Goal: Information Seeking & Learning: Learn about a topic

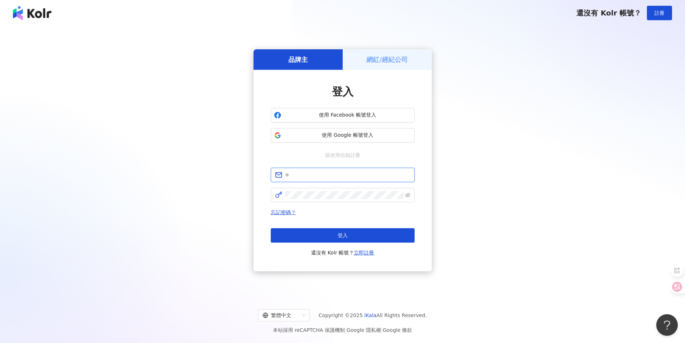
click at [317, 172] on input "text" at bounding box center [347, 175] width 125 height 8
type input "**********"
click button "登入" at bounding box center [343, 235] width 144 height 14
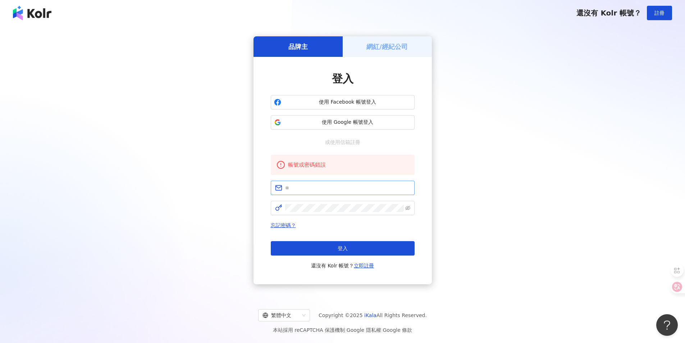
drag, startPoint x: 358, startPoint y: 192, endPoint x: 354, endPoint y: 189, distance: 5.2
click at [358, 192] on span at bounding box center [343, 188] width 144 height 14
click at [325, 193] on span at bounding box center [343, 188] width 144 height 14
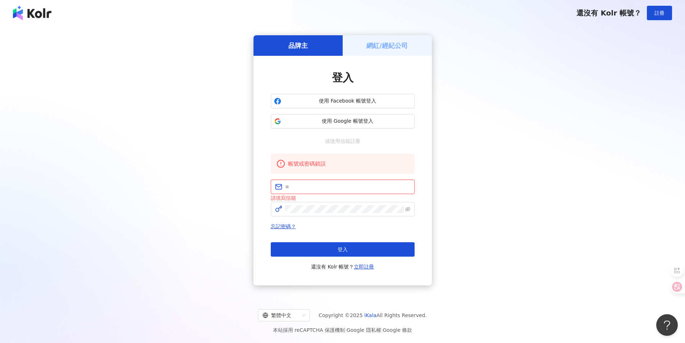
click at [323, 190] on input "text" at bounding box center [347, 187] width 125 height 8
type input "**********"
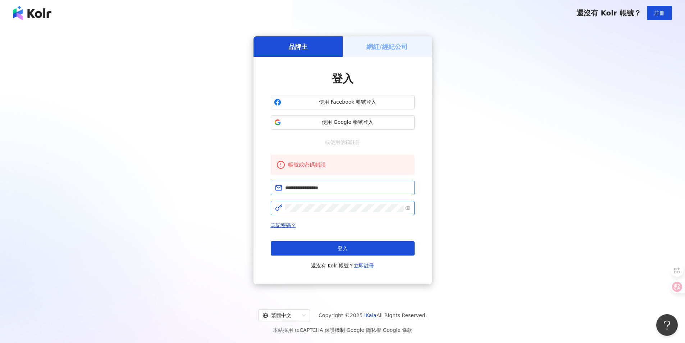
click button "登入" at bounding box center [343, 248] width 144 height 14
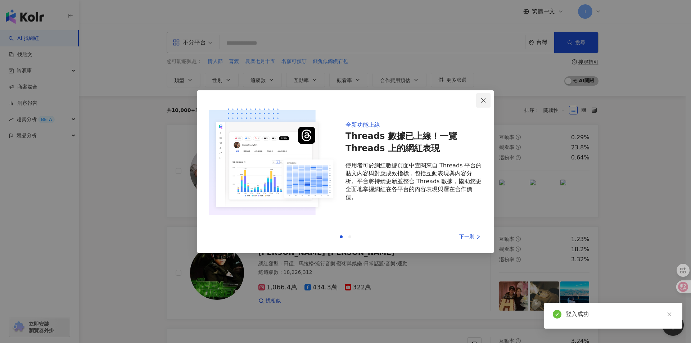
click at [484, 101] on icon "close" at bounding box center [483, 100] width 6 height 6
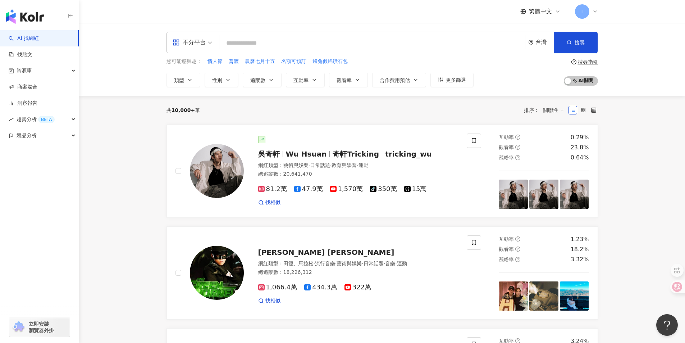
click at [598, 15] on div "繁體中文 I" at bounding box center [382, 11] width 460 height 23
click at [595, 11] on icon at bounding box center [595, 12] width 6 height 6
click at [28, 117] on span "趨勢分析 BETA" at bounding box center [36, 119] width 38 height 16
click at [50, 136] on link "Hashtag 排行" at bounding box center [33, 135] width 33 height 7
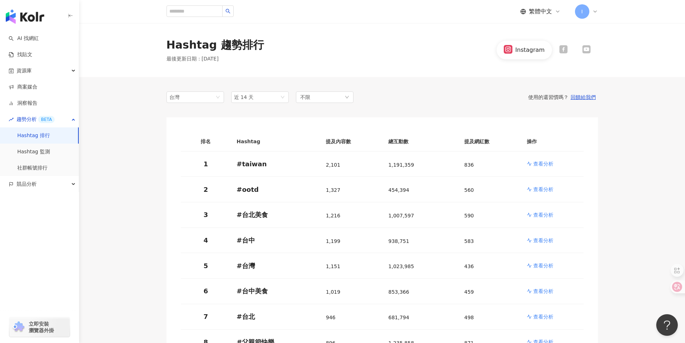
click at [565, 53] on icon at bounding box center [563, 49] width 8 height 8
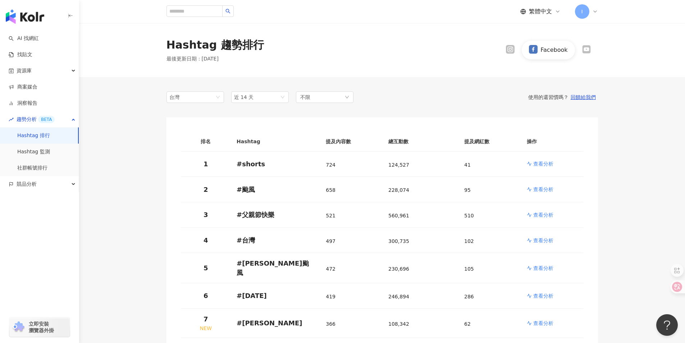
click at [588, 48] on icon at bounding box center [586, 49] width 7 height 5
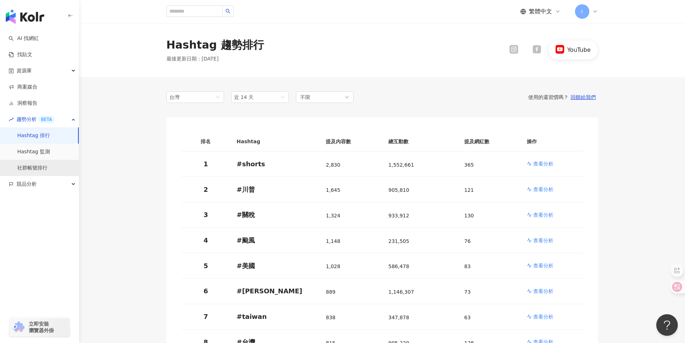
click at [37, 172] on link "社群帳號排行" at bounding box center [32, 167] width 30 height 7
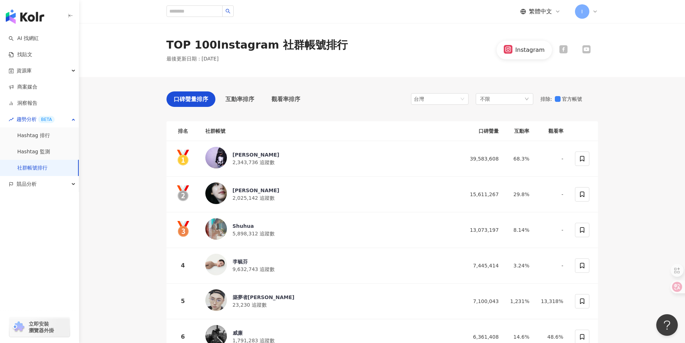
click at [564, 51] on icon at bounding box center [563, 49] width 8 height 8
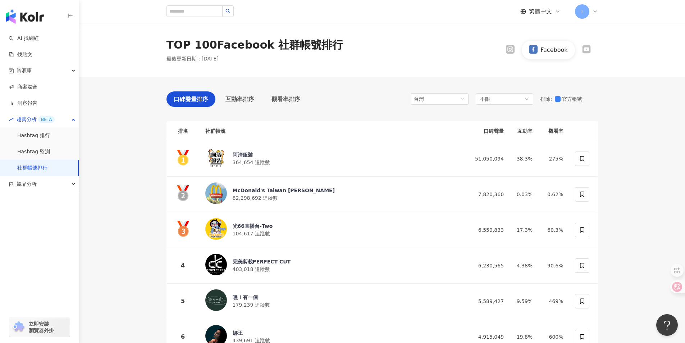
click at [42, 332] on span "立即安裝 瀏覽器外掛" at bounding box center [41, 326] width 25 height 13
click at [248, 100] on span "互動率排序" at bounding box center [240, 99] width 29 height 9
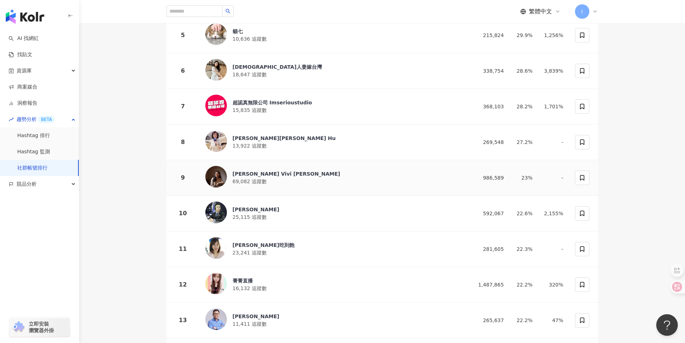
scroll to position [324, 0]
